Goal: Task Accomplishment & Management: Use online tool/utility

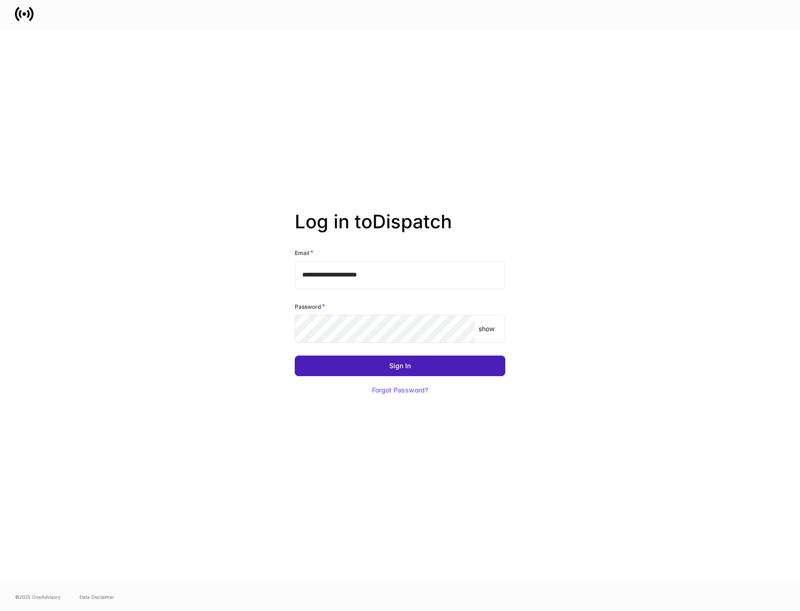
click at [417, 369] on button "Sign In" at bounding box center [400, 366] width 211 height 21
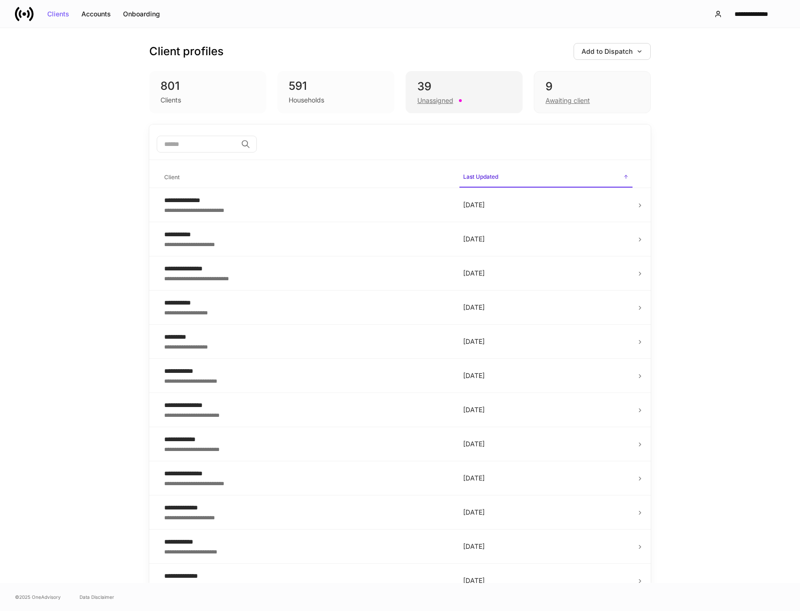
click at [444, 87] on div "39" at bounding box center [465, 86] width 94 height 15
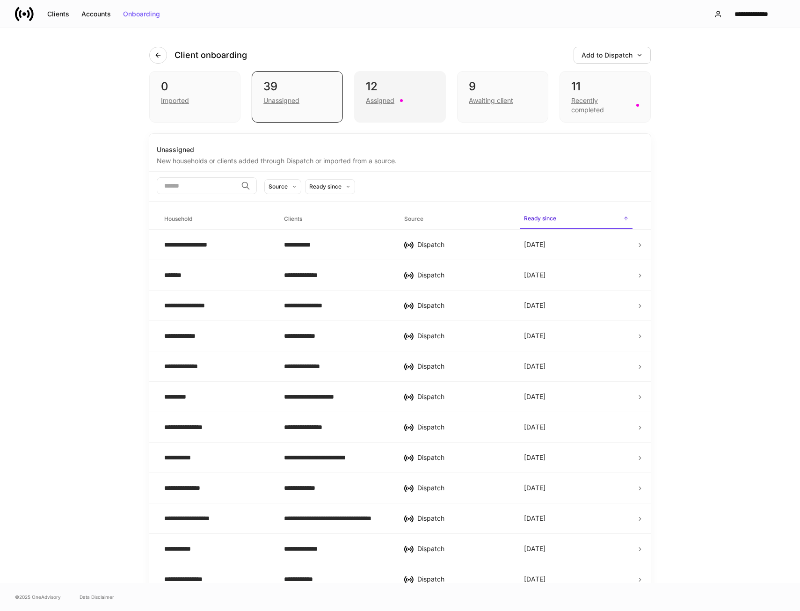
click at [388, 94] on div "Assigned" at bounding box center [400, 99] width 68 height 11
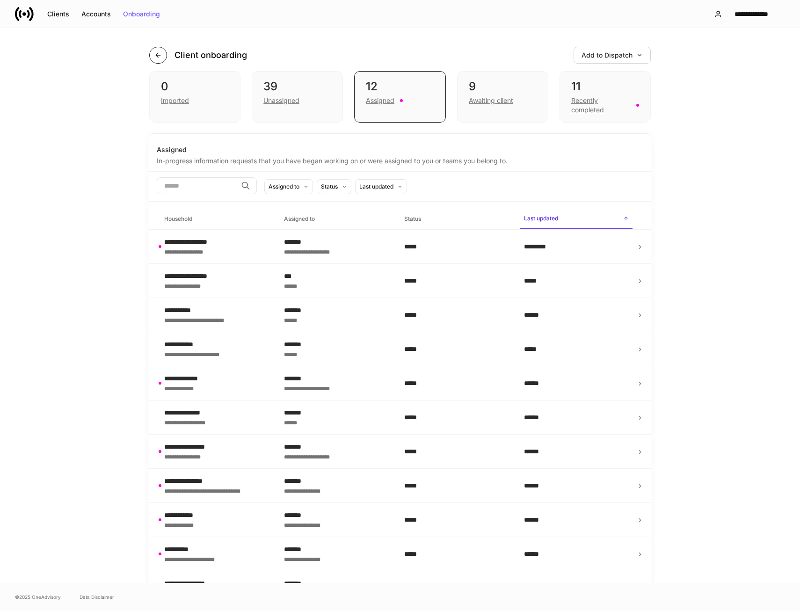
click at [157, 57] on icon "button" at bounding box center [157, 54] width 7 height 7
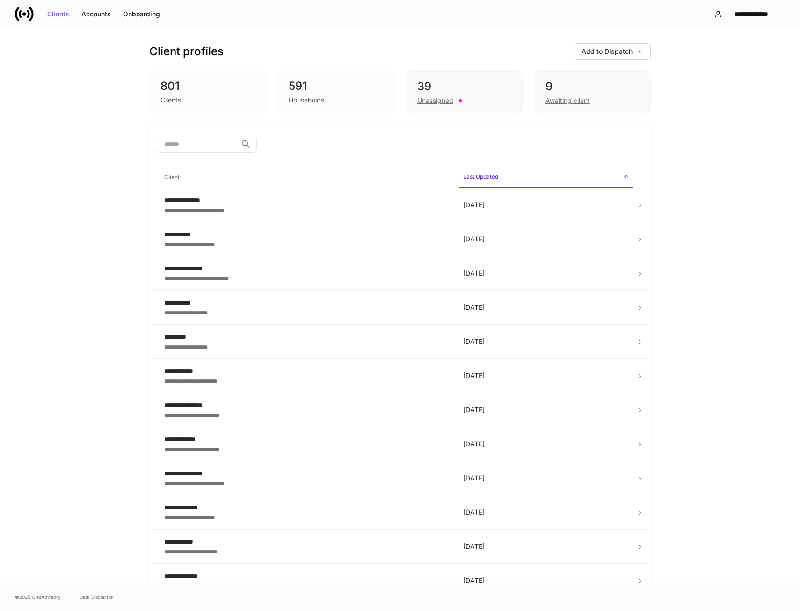
click at [187, 147] on input "search" at bounding box center [197, 144] width 81 height 17
type input "*"
